Goal: Check status

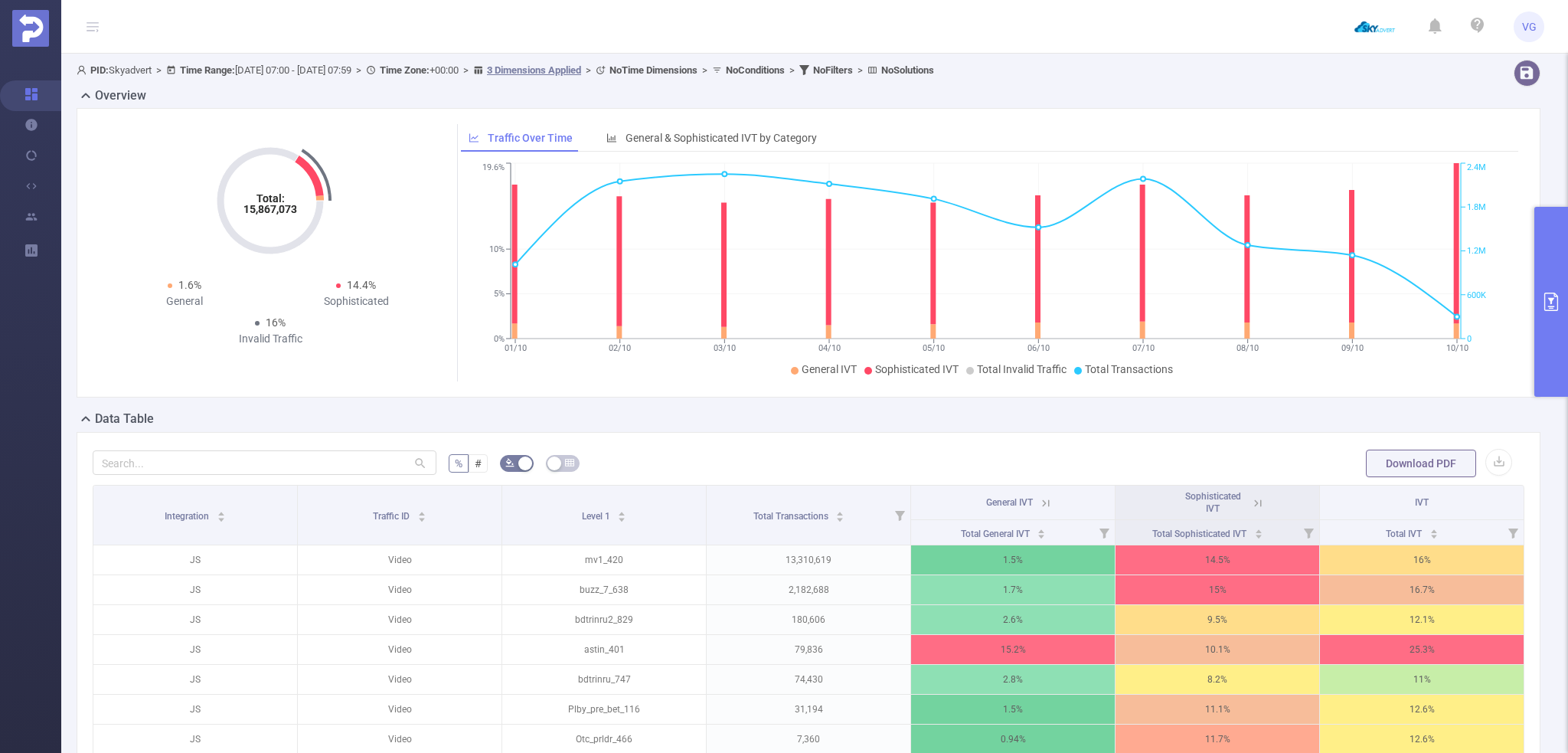
click at [1547, 276] on button "primary" at bounding box center [1551, 302] width 34 height 190
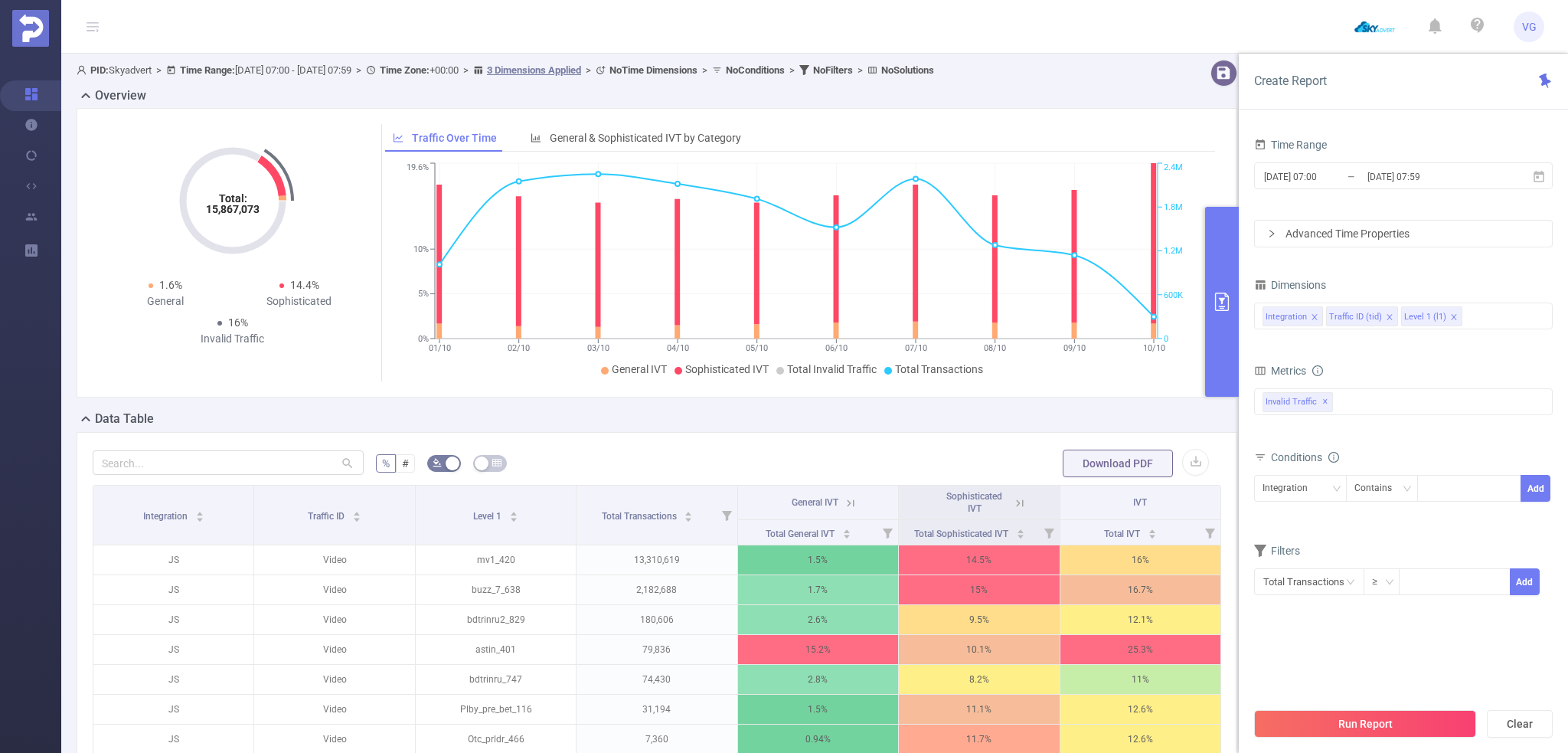
click at [1333, 229] on div "Advanced Time Properties" at bounding box center [1403, 233] width 297 height 26
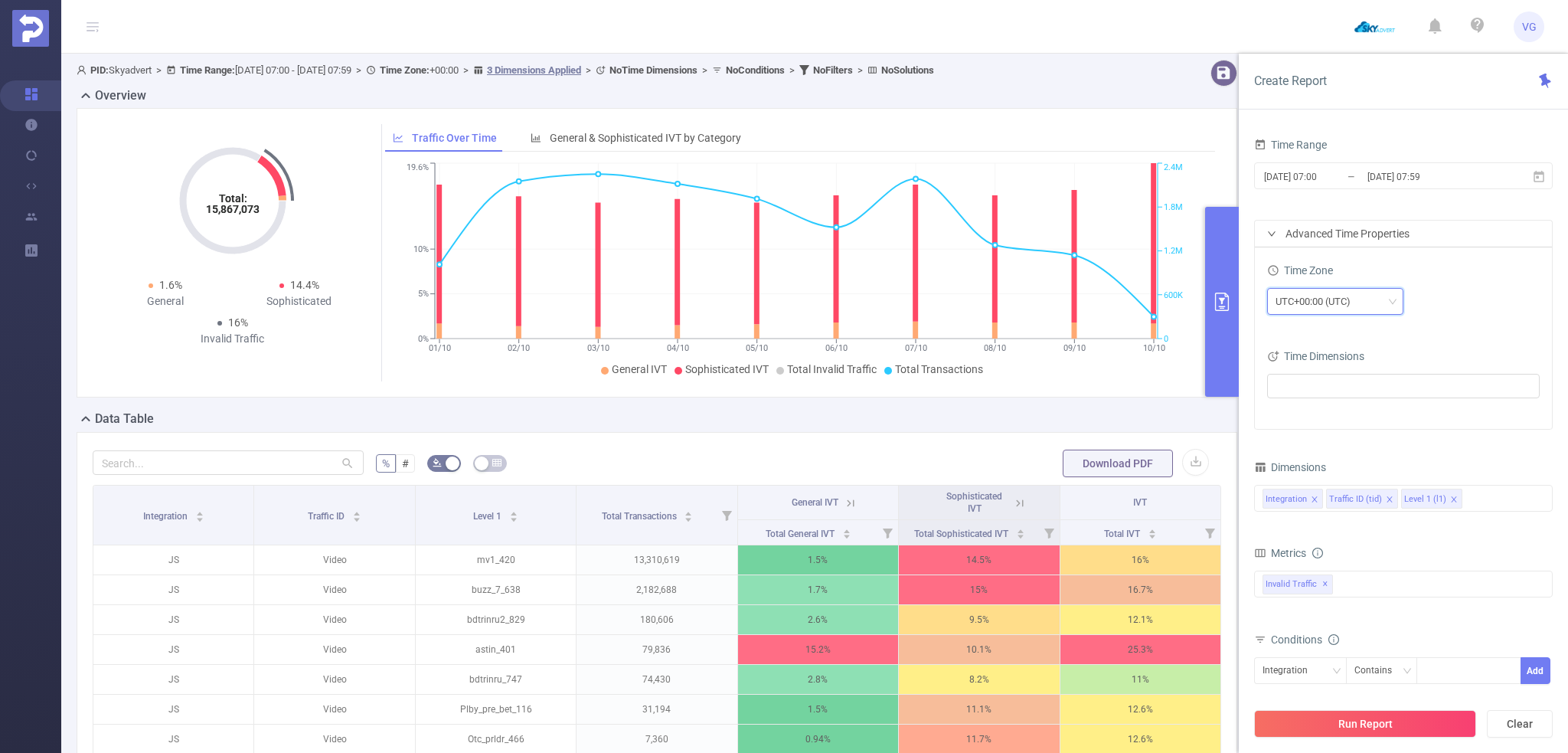
click at [1360, 297] on div "UTC+00:00 (UTC)" at bounding box center [1318, 301] width 86 height 25
click at [1314, 342] on li "UTC+03:00" at bounding box center [1335, 342] width 137 height 24
click at [1332, 176] on input "[DATE] 07:00" at bounding box center [1324, 177] width 124 height 21
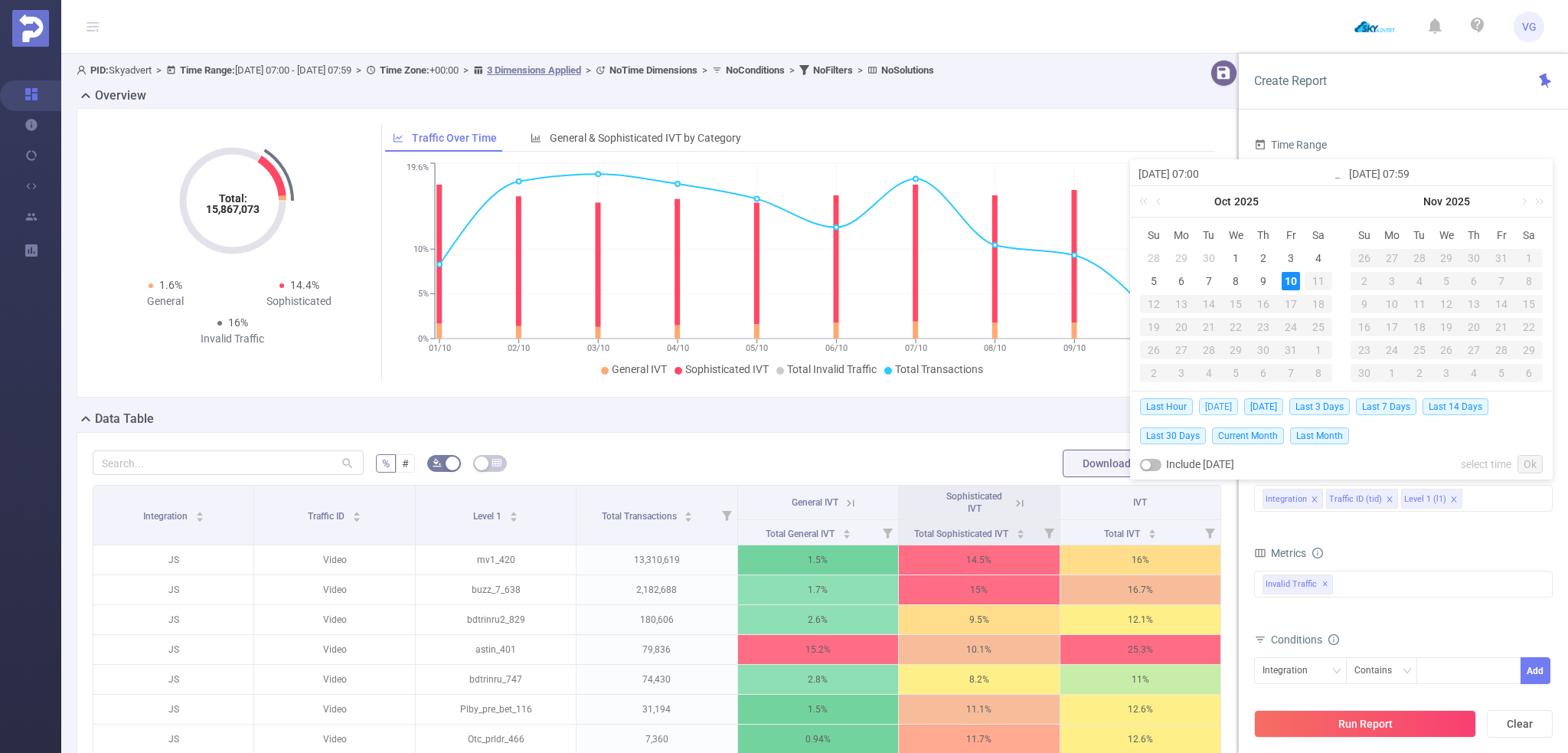
click at [1215, 407] on span "[DATE]" at bounding box center [1218, 407] width 39 height 17
type input "[DATE] 00:00"
type input "[DATE] 23:59"
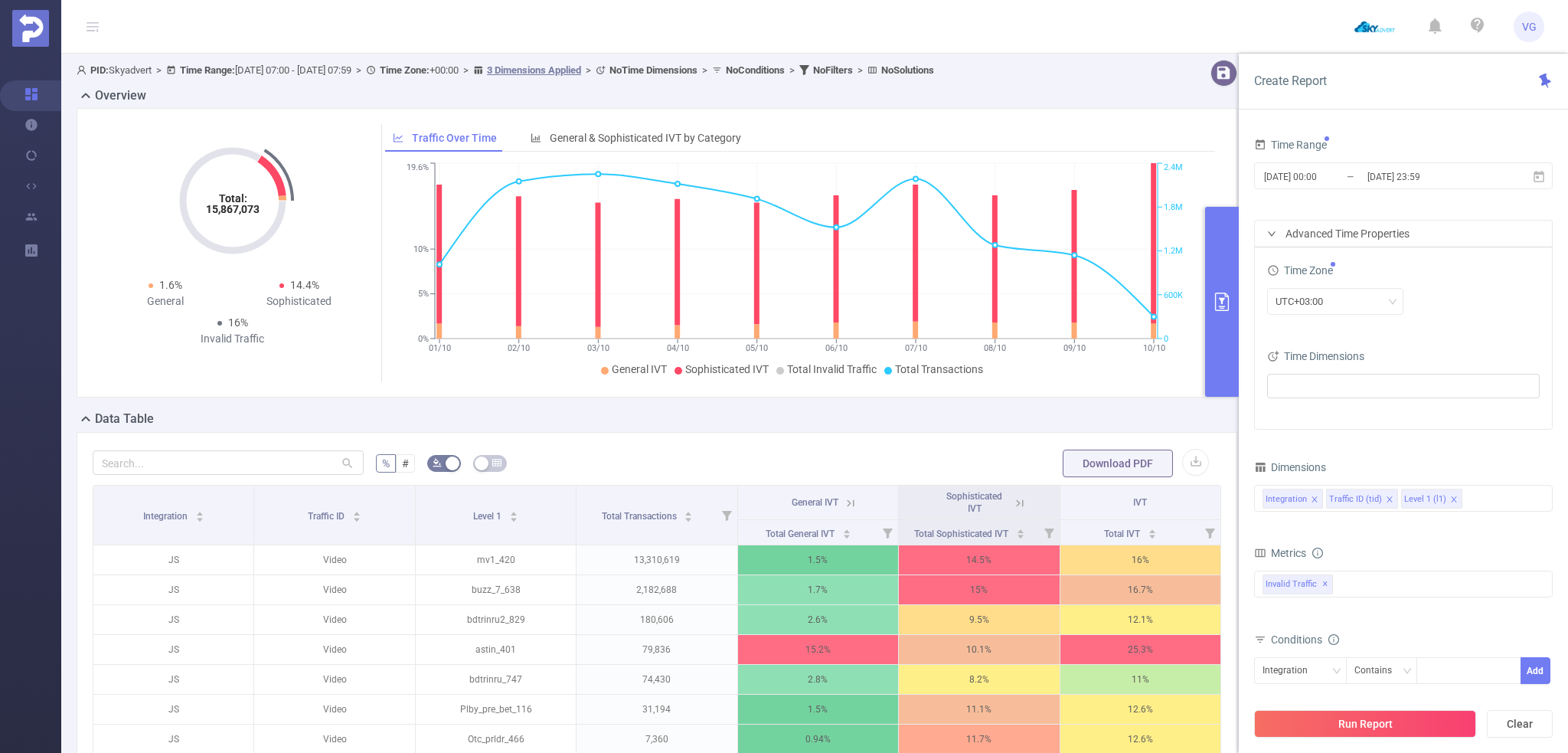
click at [1404, 724] on button "Run Report" at bounding box center [1365, 724] width 222 height 28
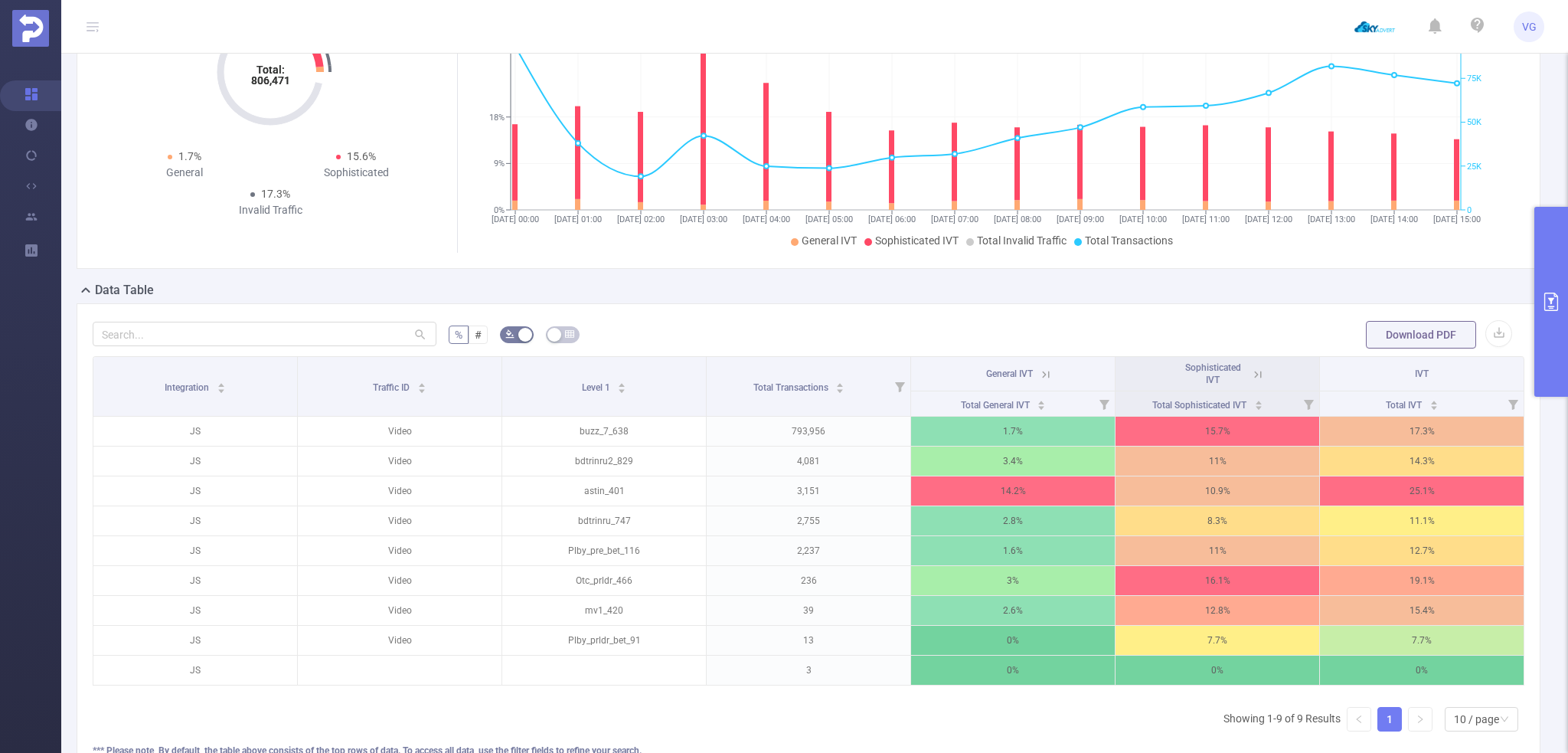
scroll to position [153, 0]
